Goal: Register for event/course

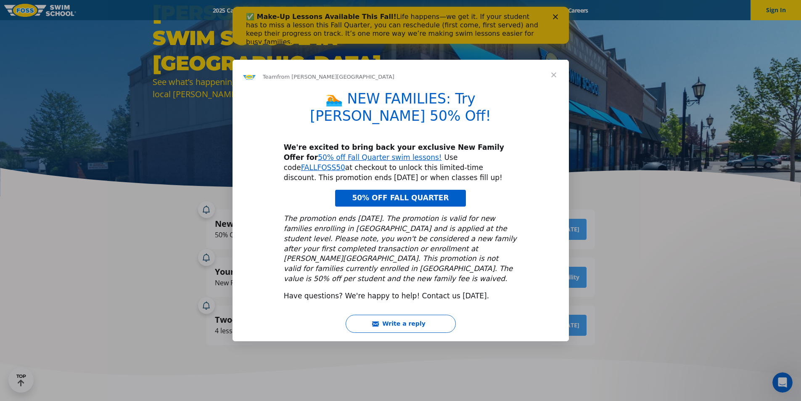
click at [553, 87] on span "Close" at bounding box center [554, 75] width 30 height 30
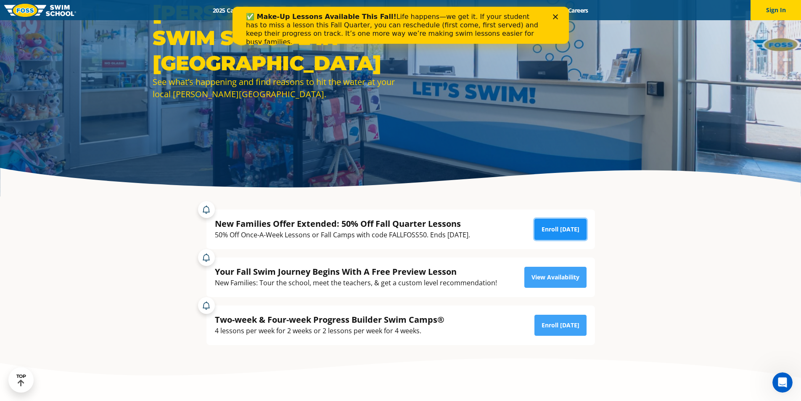
click at [560, 230] on link "Enroll [DATE]" at bounding box center [560, 229] width 52 height 21
